Goal: Complete application form

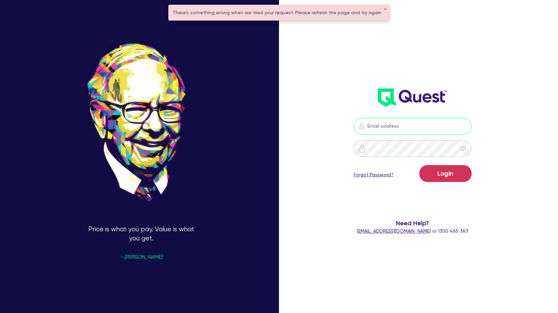
click at [399, 129] on input "email" at bounding box center [413, 126] width 118 height 17
type input "[PERSON_NAME][EMAIL_ADDRESS][PERSON_NAME][DOMAIN_NAME]"
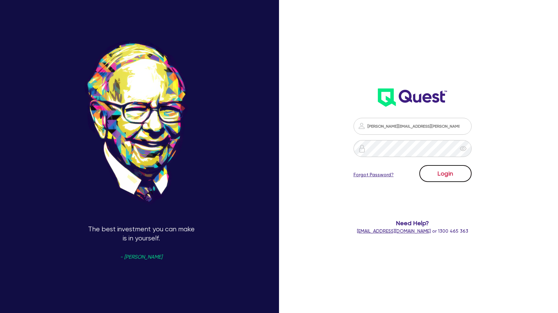
click at [442, 174] on button "Login" at bounding box center [445, 173] width 52 height 17
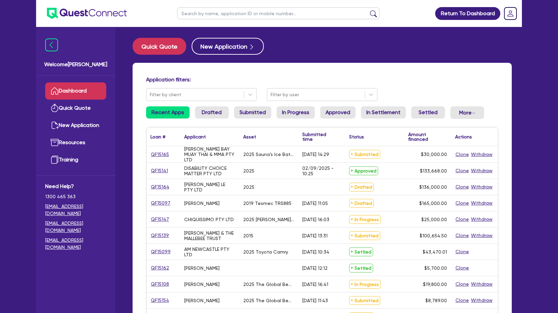
click at [202, 14] on input "text" at bounding box center [278, 13] width 202 height 12
type input "[PERSON_NAME]"
click at [368, 10] on button "submit" at bounding box center [373, 14] width 11 height 9
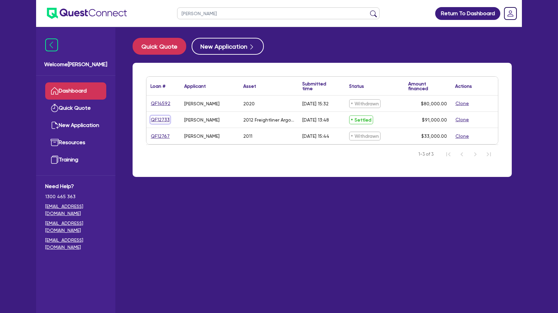
click at [157, 116] on link "QF12733" at bounding box center [160, 120] width 20 height 8
select select "PRIMARY_ASSETS"
select select "HEAVY_TRUCKS"
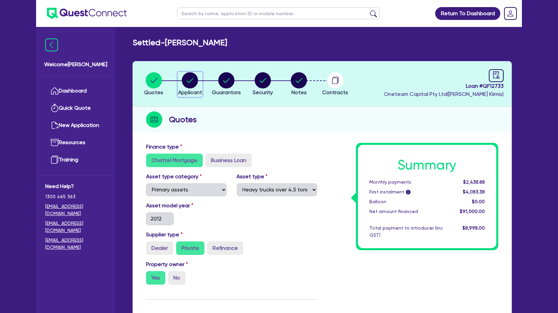
click at [189, 84] on circle "button" at bounding box center [190, 80] width 16 height 16
select select "SOLE_TRADER"
select select "TRANSPORT_WAREHOUSING"
select select "PASSENGERS_FREIGHT_TRANSPORT"
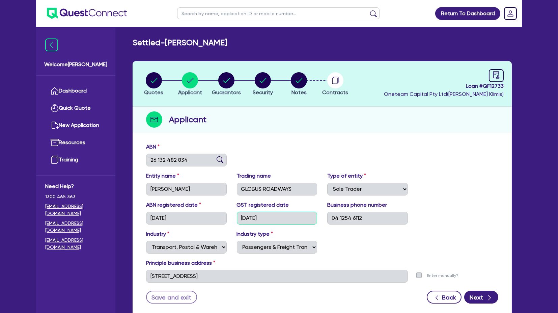
drag, startPoint x: 281, startPoint y: 221, endPoint x: 223, endPoint y: 221, distance: 57.4
click at [223, 221] on div "ABN registered date [DATE] GST registered date [DATE] Business phone number [PH…" at bounding box center [322, 215] width 362 height 29
click at [345, 237] on div "Industry Select Accomodation & Food Services Administrative & Support Services …" at bounding box center [322, 244] width 362 height 29
drag, startPoint x: 194, startPoint y: 212, endPoint x: 131, endPoint y: 219, distance: 63.5
click at [131, 219] on div "Quotes Applicant [GEOGRAPHIC_DATA] Security Notes Contracts Loan # QF12733 Onet…" at bounding box center [322, 193] width 389 height 264
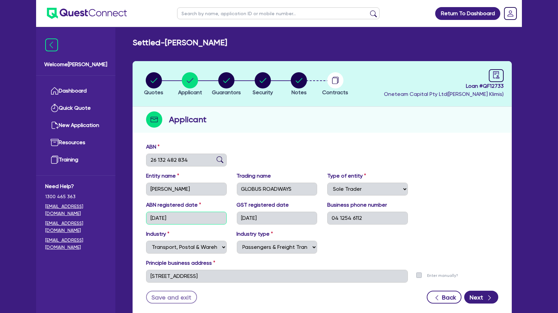
click at [204, 213] on input "[DATE]" at bounding box center [186, 218] width 81 height 13
click at [154, 70] on header "Quotes Applicant [GEOGRAPHIC_DATA] Security Notes Contracts Loan # QF12733 Onet…" at bounding box center [322, 84] width 379 height 46
click at [154, 75] on circle "button" at bounding box center [154, 80] width 16 height 16
select select "PRIMARY_ASSETS"
select select "HEAVY_TRUCKS"
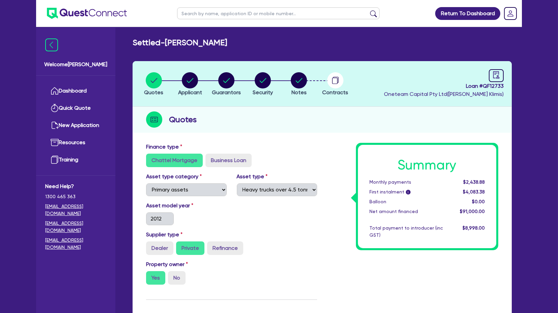
click at [141, 217] on div "2012" at bounding box center [160, 218] width 38 height 13
click at [203, 216] on div "Asset model year [DATE]" at bounding box center [186, 213] width 91 height 24
click at [231, 82] on circle "button" at bounding box center [226, 80] width 16 height 16
select select "MR"
select select "QLD"
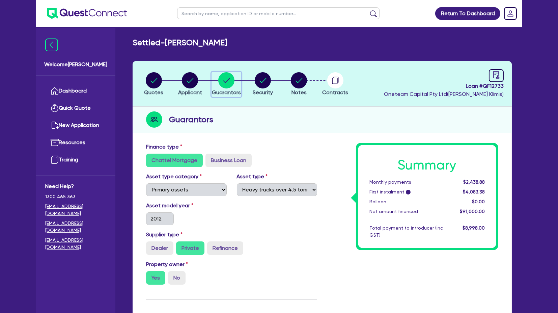
select select "MARRIED"
select select "PROPERTY"
select select "CASH"
select select "VEHICLE"
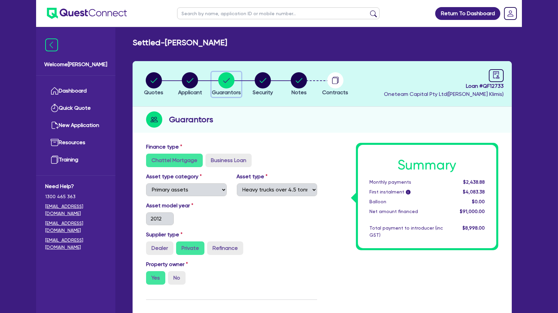
select select "HOUSEHOLD_PERSONAL"
select select "CREDIT_CARD"
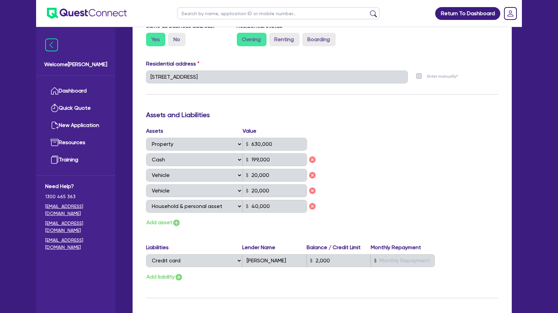
scroll to position [319, 0]
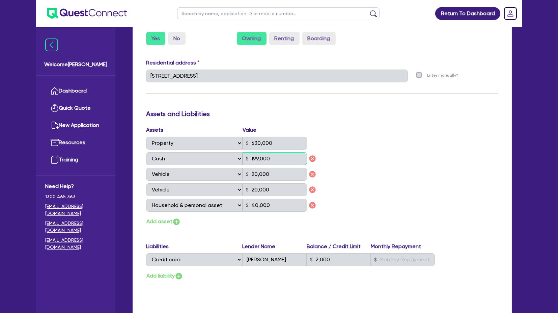
drag, startPoint x: 276, startPoint y: 157, endPoint x: 243, endPoint y: 157, distance: 33.7
click at [243, 157] on input "199,000" at bounding box center [275, 158] width 64 height 13
click at [371, 133] on div "Assets Value Select Asset Cash Property Investment property Vehicle Truck Trail…" at bounding box center [322, 176] width 362 height 100
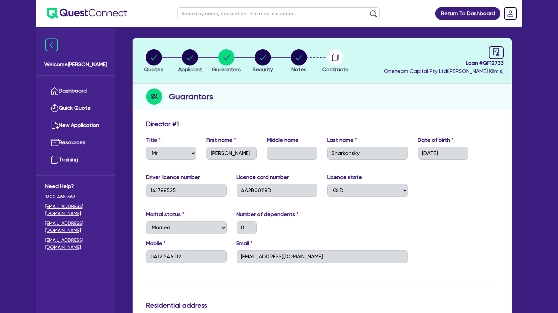
scroll to position [0, 0]
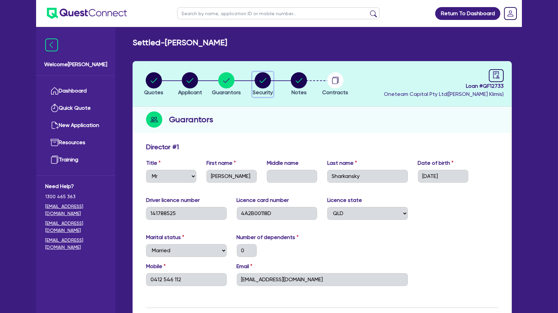
click at [267, 80] on circle "button" at bounding box center [263, 80] width 16 height 16
select select "PRIMARY_ASSETS"
select select "HEAVY_TRUCKS"
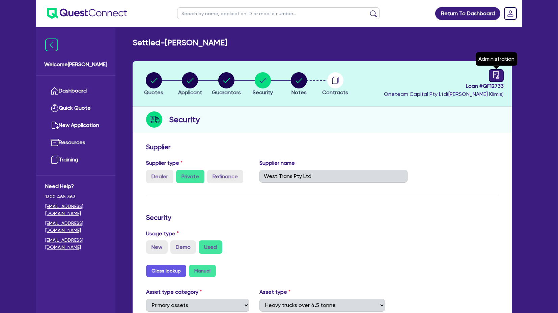
click at [494, 80] on link at bounding box center [496, 75] width 15 height 13
select select "SETTLED"
select select "Quest Finance - Own Book"
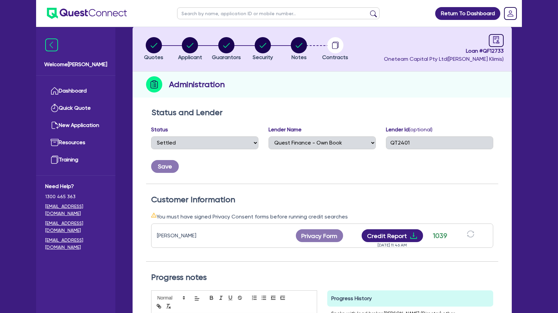
scroll to position [38, 0]
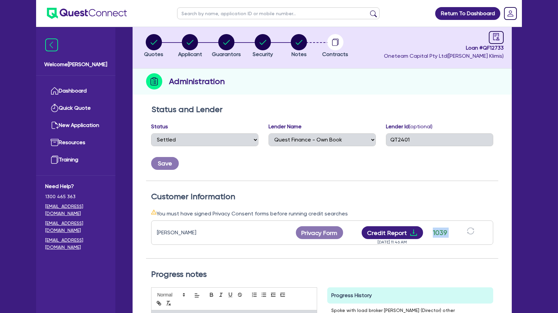
drag, startPoint x: 434, startPoint y: 233, endPoint x: 453, endPoint y: 236, distance: 18.7
click at [453, 236] on div "[PERSON_NAME] Privacy Form Privacy form logs Close Send new privacy form? You h…" at bounding box center [322, 232] width 342 height 24
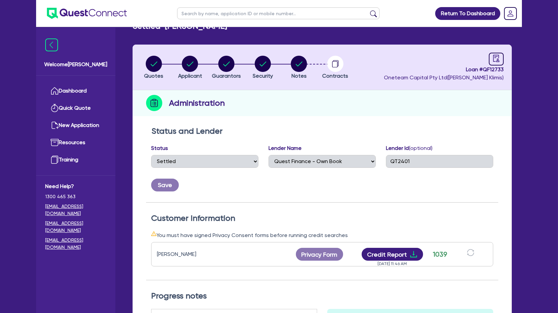
scroll to position [0, 0]
